Goal: Find specific page/section: Find specific page/section

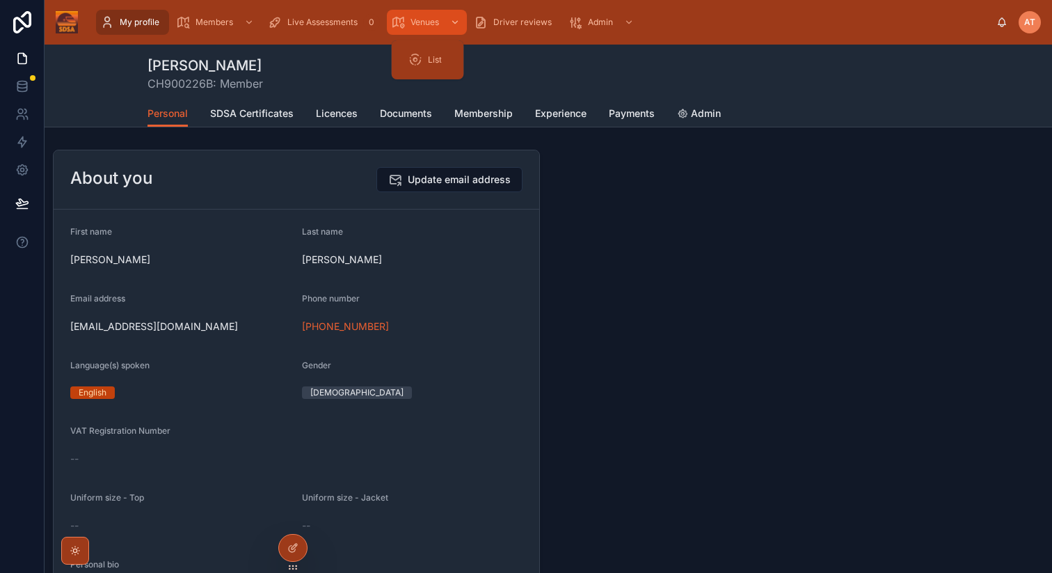
click at [428, 17] on span "Venues" at bounding box center [425, 22] width 29 height 11
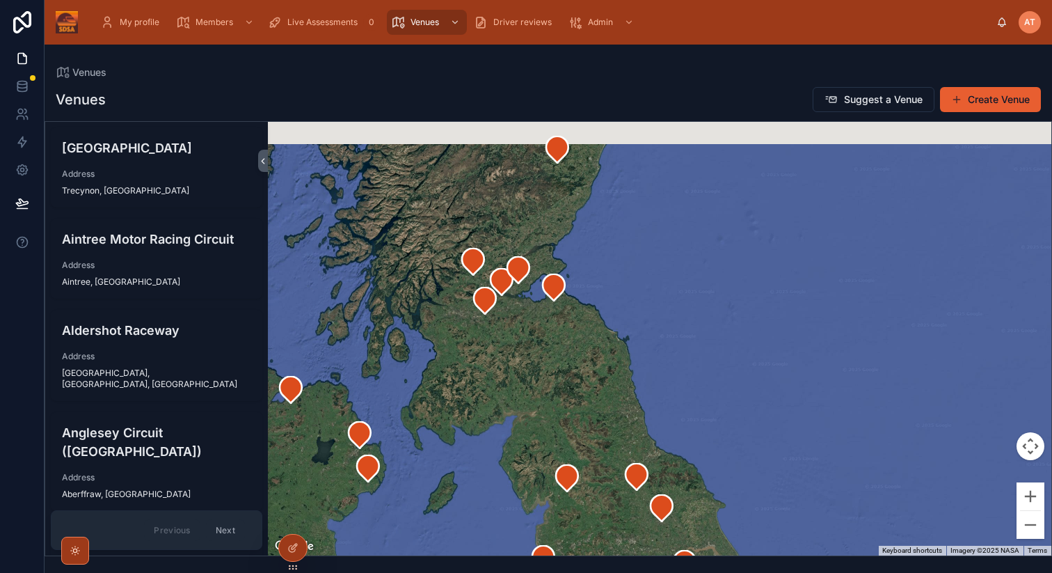
drag, startPoint x: 556, startPoint y: 201, endPoint x: 629, endPoint y: 357, distance: 172.1
click at [629, 357] on div at bounding box center [659, 338] width 783 height 433
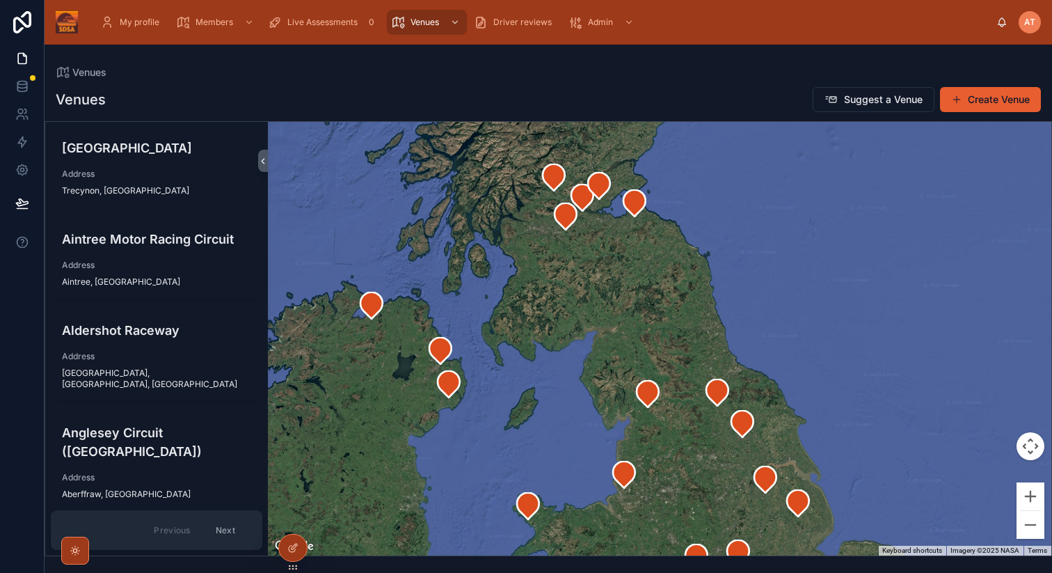
drag, startPoint x: 702, startPoint y: 391, endPoint x: 776, endPoint y: 292, distance: 123.9
click at [776, 292] on div at bounding box center [659, 338] width 783 height 433
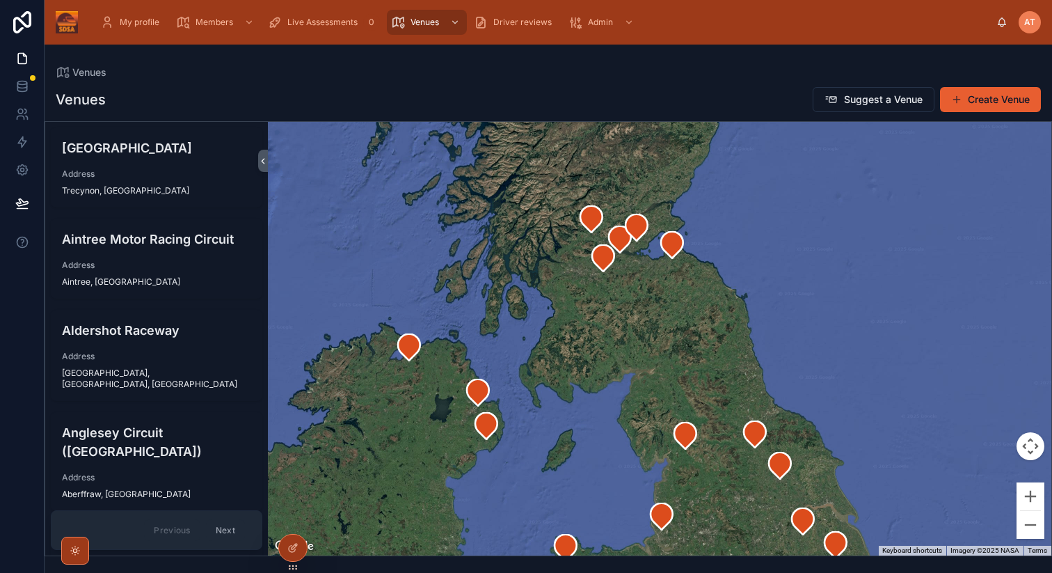
drag, startPoint x: 671, startPoint y: 273, endPoint x: 719, endPoint y: 324, distance: 70.4
click at [719, 324] on div at bounding box center [659, 338] width 783 height 433
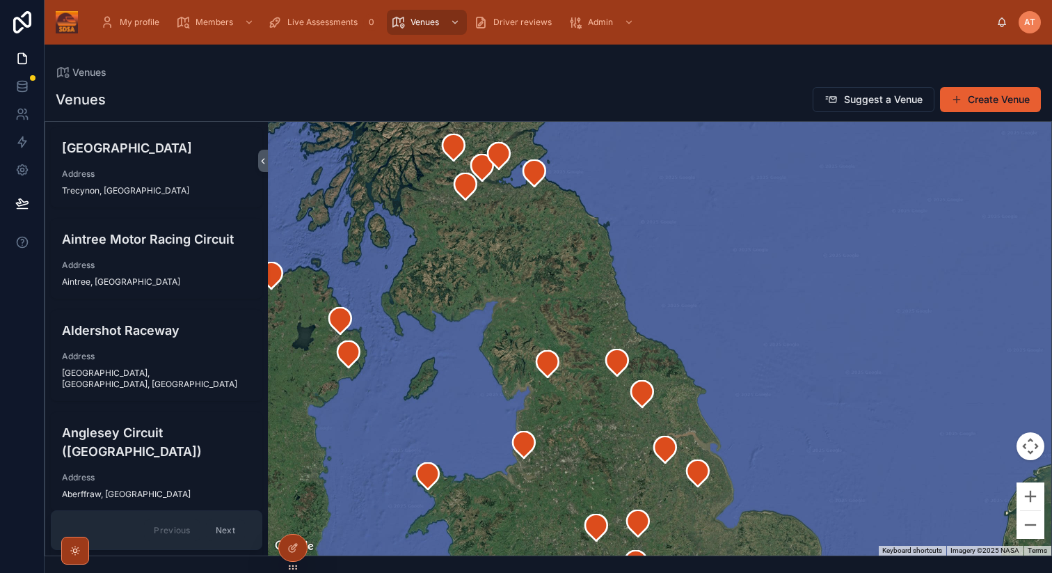
drag, startPoint x: 728, startPoint y: 467, endPoint x: 590, endPoint y: 393, distance: 156.3
click at [590, 393] on div at bounding box center [659, 338] width 783 height 433
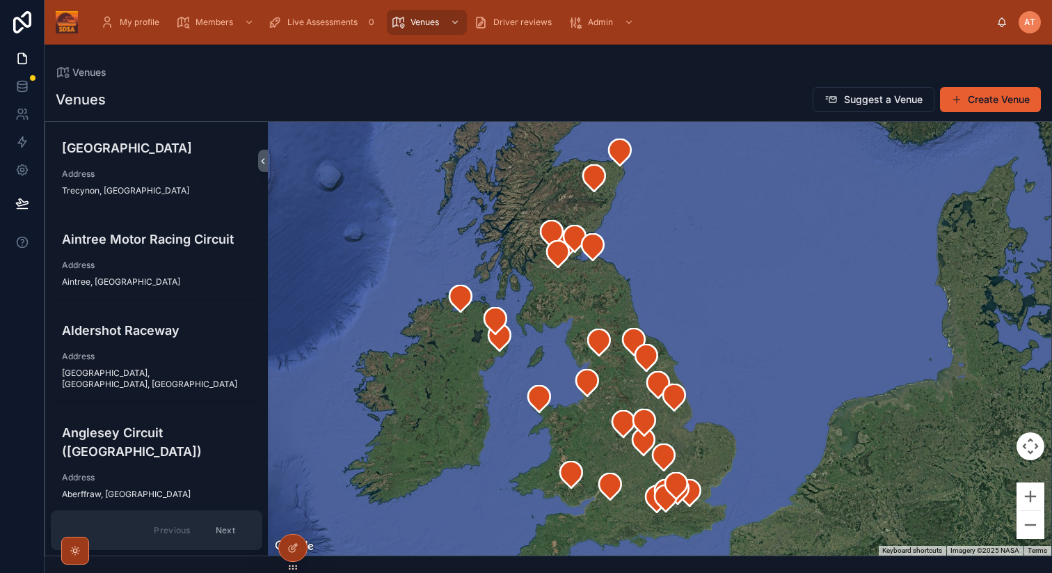
drag, startPoint x: 663, startPoint y: 255, endPoint x: 697, endPoint y: 301, distance: 56.8
click at [697, 301] on div at bounding box center [659, 338] width 783 height 433
